Goal: Transaction & Acquisition: Purchase product/service

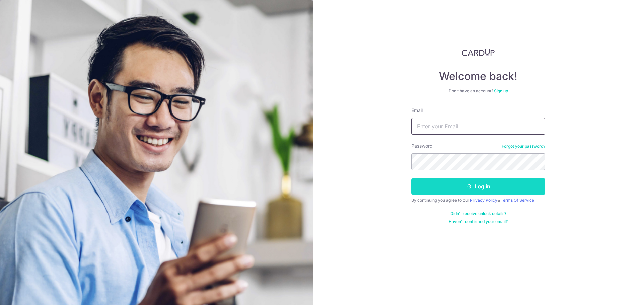
type input "m36705@gmail.com"
click at [483, 185] on button "Log in" at bounding box center [478, 186] width 134 height 17
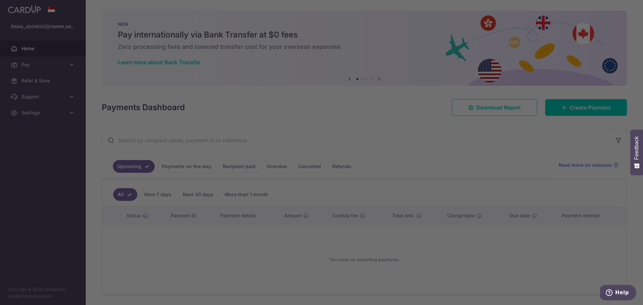
click at [36, 65] on div at bounding box center [325, 154] width 650 height 308
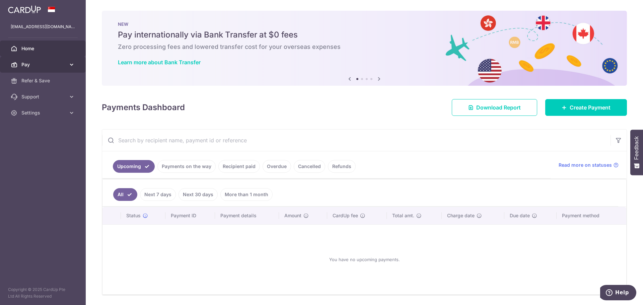
click at [70, 65] on icon at bounding box center [71, 64] width 7 height 7
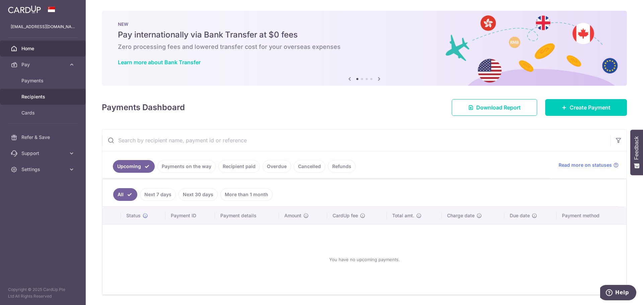
click at [33, 97] on span "Recipients" at bounding box center [43, 96] width 44 height 7
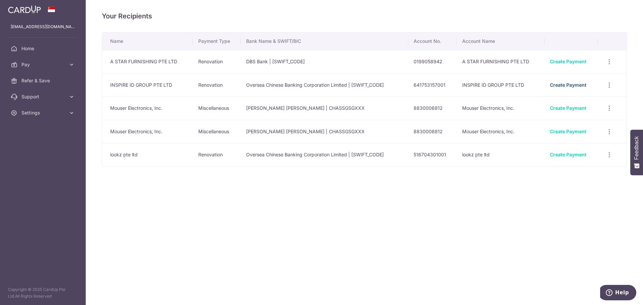
click at [566, 85] on link "Create Payment" at bounding box center [568, 85] width 37 height 6
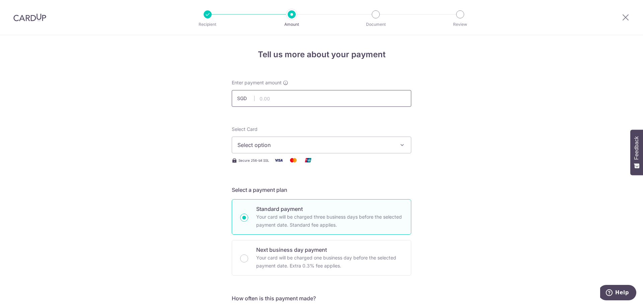
click at [275, 98] on input "text" at bounding box center [322, 98] width 180 height 17
type input "752.12"
click at [309, 147] on span "Select option" at bounding box center [316, 145] width 156 height 8
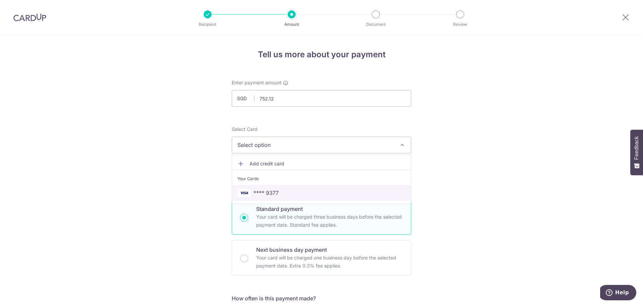
click at [302, 195] on span "**** 9377" at bounding box center [322, 193] width 168 height 8
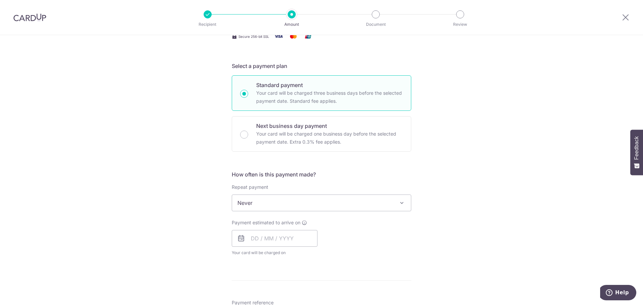
scroll to position [134, 0]
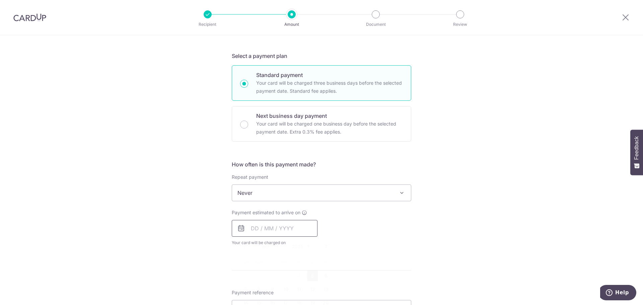
click at [251, 229] on input "text" at bounding box center [275, 228] width 86 height 17
click at [311, 277] on link "5" at bounding box center [312, 276] width 11 height 11
type input "[DATE]"
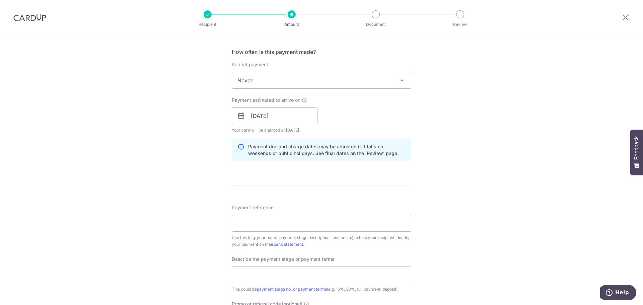
scroll to position [268, 0]
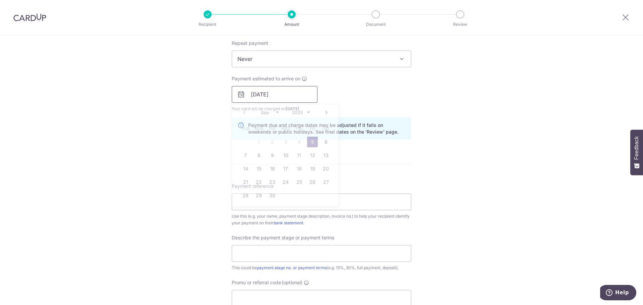
click at [267, 97] on input "[DATE]" at bounding box center [275, 94] width 86 height 17
click at [507, 187] on div "Tell us more about your payment Enter payment amount SGD 752.12 752.12 Select C…" at bounding box center [321, 106] width 643 height 678
click at [351, 205] on input "Payment reference" at bounding box center [322, 202] width 180 height 17
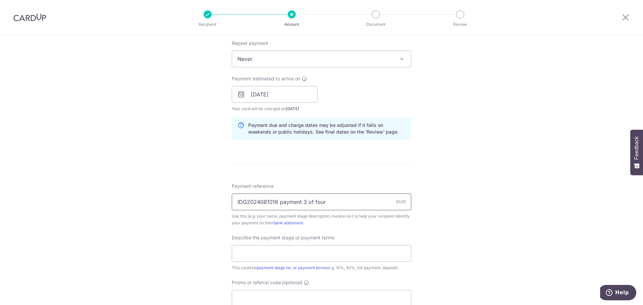
click at [304, 202] on input "IDG2024081016 payment 3 of four" at bounding box center [322, 202] width 180 height 17
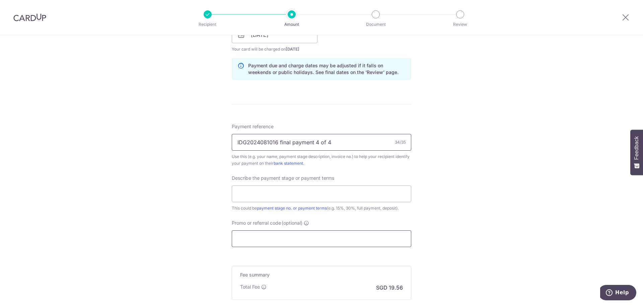
scroll to position [335, 0]
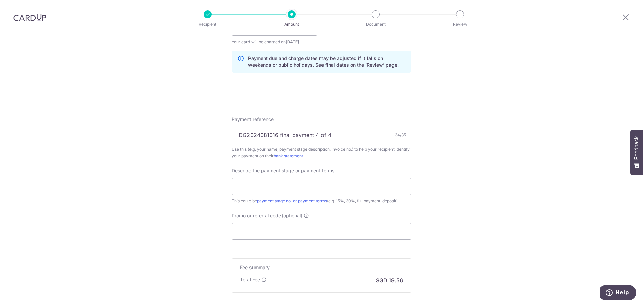
drag, startPoint x: 329, startPoint y: 135, endPoint x: 228, endPoint y: 134, distance: 100.8
click at [228, 134] on div "Tell us more about your payment Enter payment amount SGD 752.12 752.12 Select C…" at bounding box center [321, 39] width 643 height 678
type input "IDG2024081016 final payment 4 of 4"
click at [283, 187] on input "text" at bounding box center [322, 186] width 180 height 17
paste input "IDG2024081016 final payment 4 of 4"
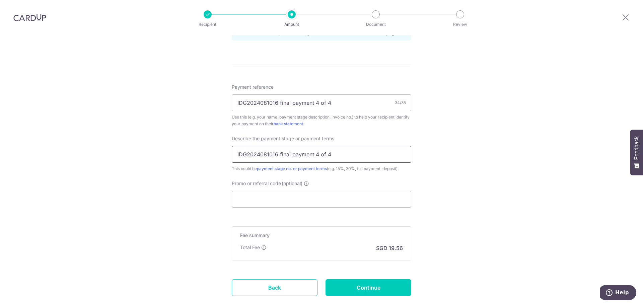
scroll to position [402, 0]
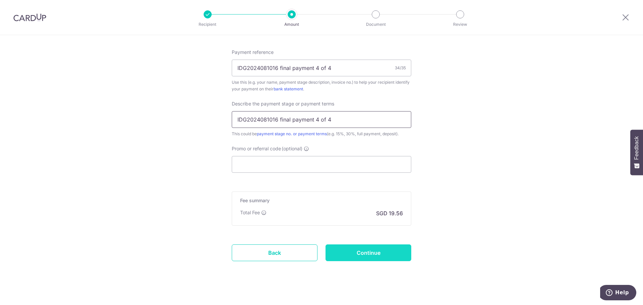
type input "IDG2024081016 final payment 4 of 4"
click at [356, 256] on input "Continue" at bounding box center [369, 253] width 86 height 17
type input "Create Schedule"
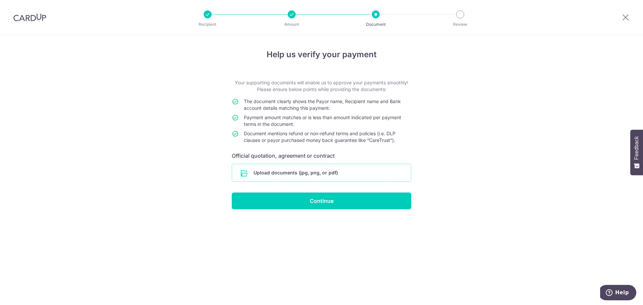
click at [309, 175] on input "file" at bounding box center [321, 172] width 179 height 17
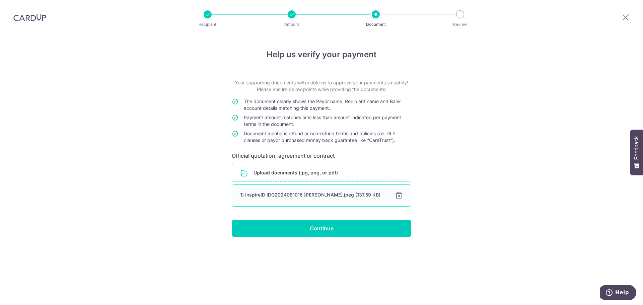
click at [291, 196] on div "1) inspireID IDG2024081016 kok wei.jpeg (137.59 KB)" at bounding box center [313, 195] width 147 height 7
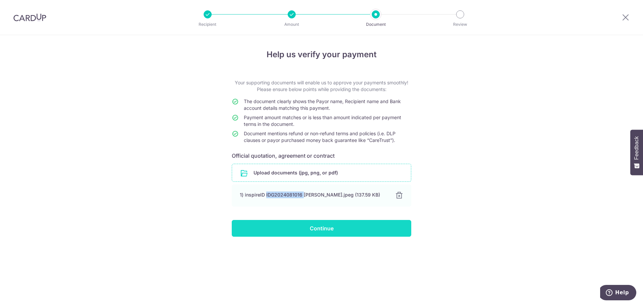
click at [320, 233] on input "Continue" at bounding box center [322, 228] width 180 height 17
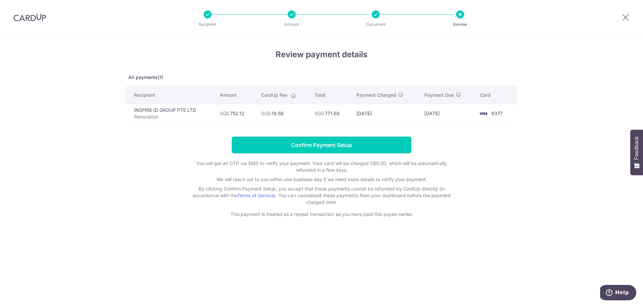
click at [322, 145] on input "Confirm Payment Setup" at bounding box center [322, 145] width 180 height 17
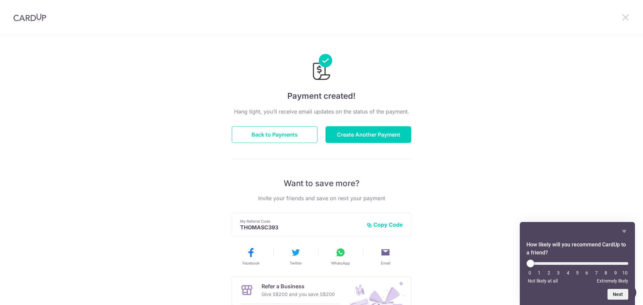
click at [625, 16] on icon at bounding box center [626, 17] width 8 height 8
